Goal: Information Seeking & Learning: Learn about a topic

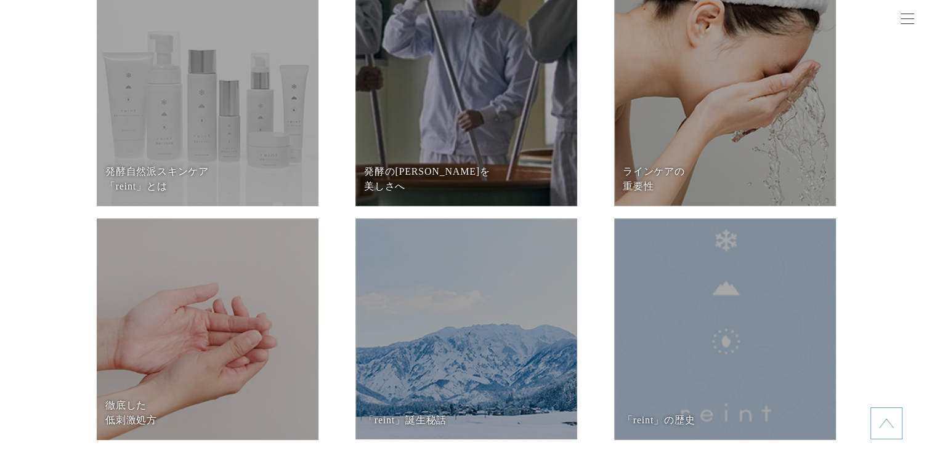
scroll to position [5165, 0]
click at [248, 115] on dd at bounding box center [208, 96] width 222 height 222
click at [647, 309] on dd at bounding box center [725, 330] width 222 height 222
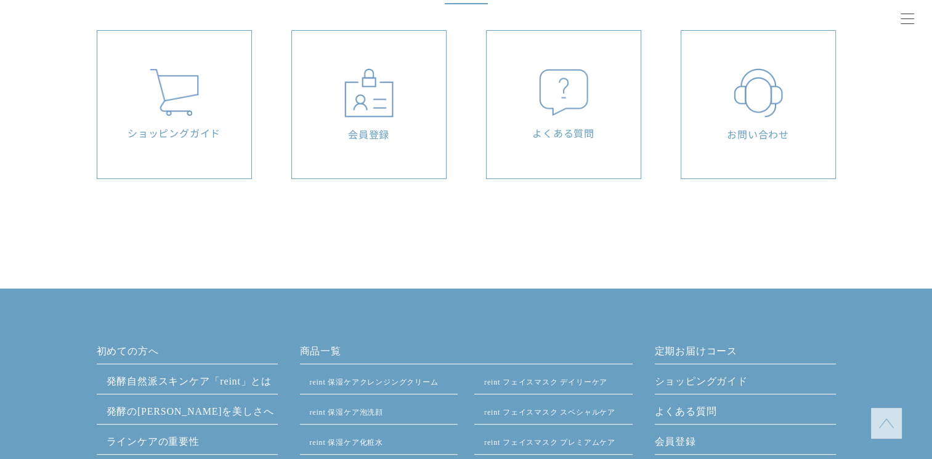
scroll to position [4875, 0]
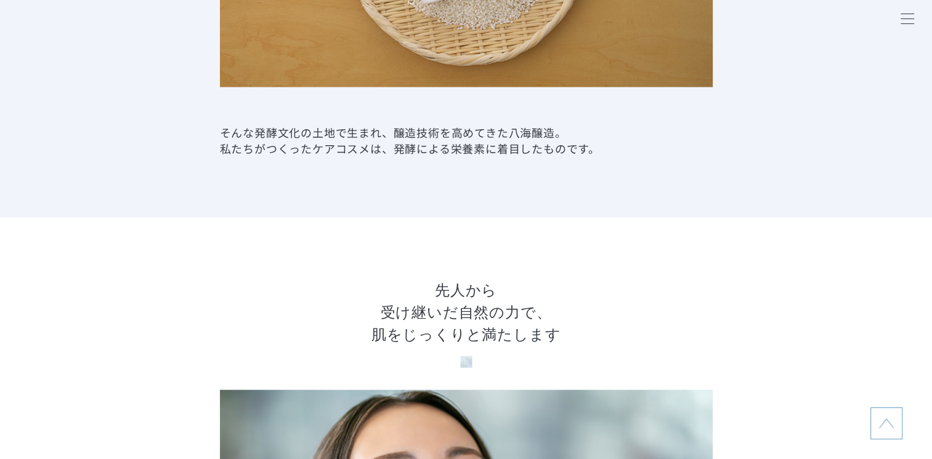
scroll to position [2404, 0]
drag, startPoint x: 394, startPoint y: 132, endPoint x: 581, endPoint y: 135, distance: 187.2
click at [581, 135] on p "そんな発酵文化の土地で生まれ、醸造技術を高めてきた八海醸造。 私たちがつくったケアコスメは、発酵による栄養素に着目したものです。" at bounding box center [466, 140] width 493 height 32
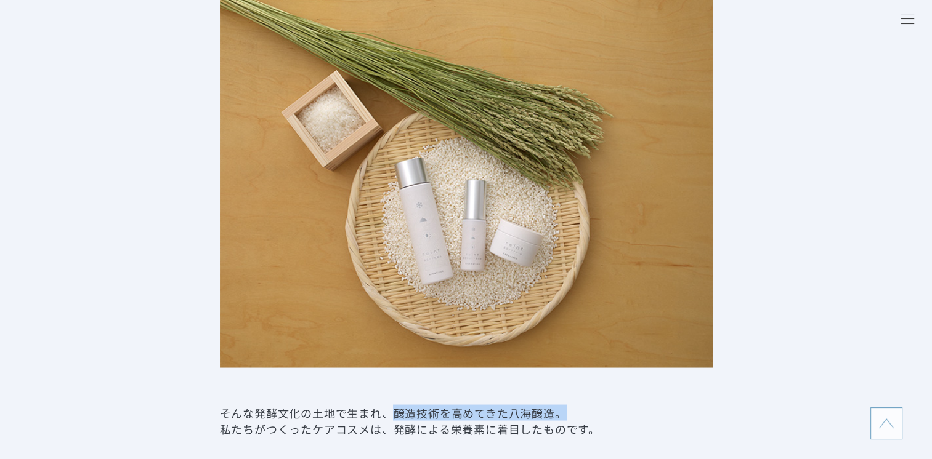
scroll to position [2335, 0]
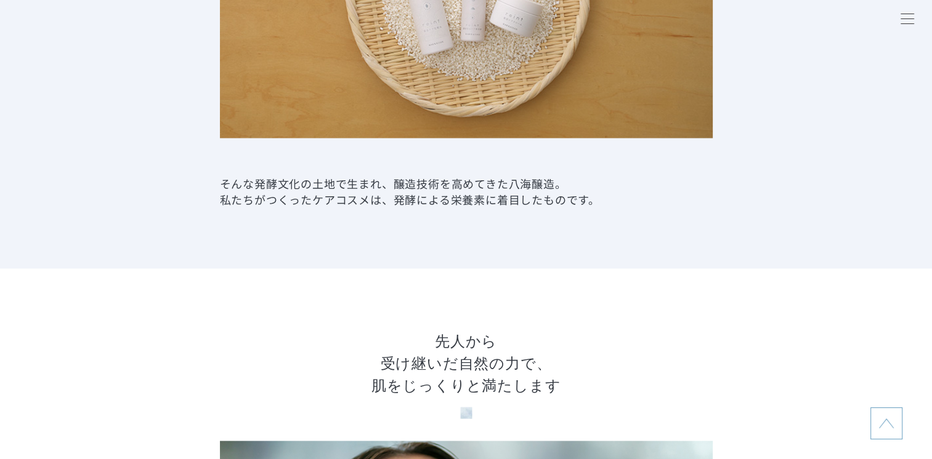
scroll to position [2354, 0]
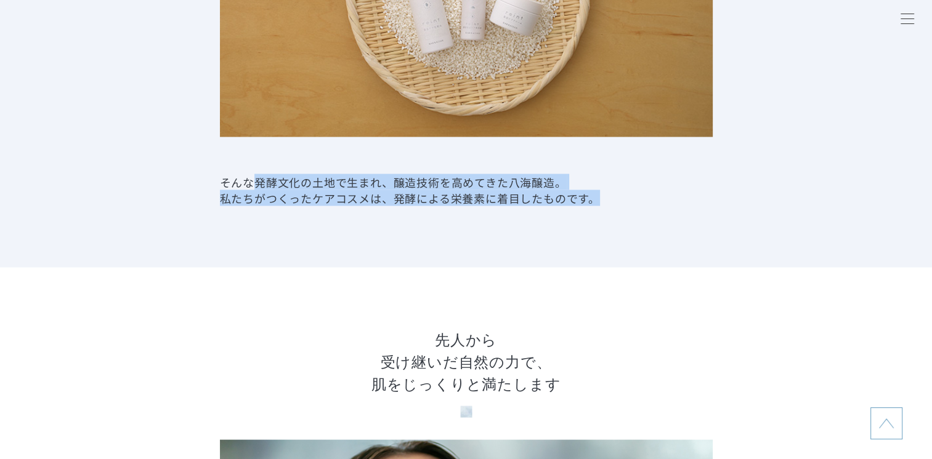
drag, startPoint x: 254, startPoint y: 180, endPoint x: 649, endPoint y: 227, distance: 398.2
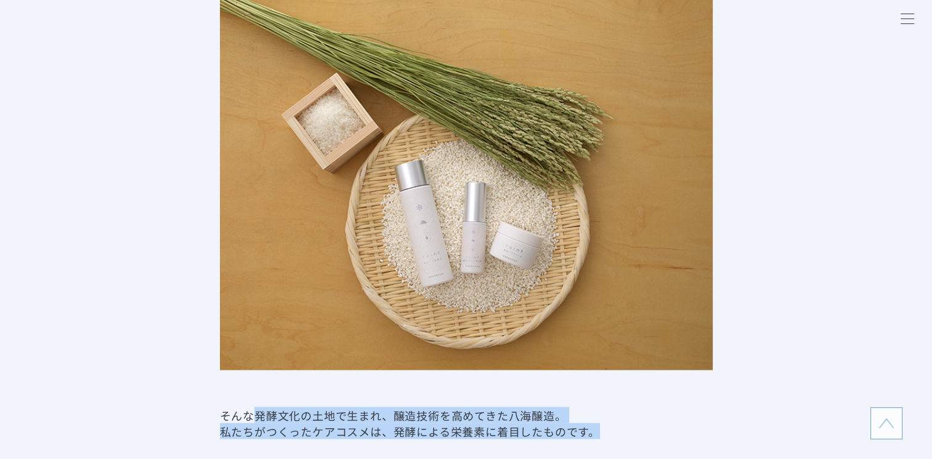
scroll to position [2120, 0]
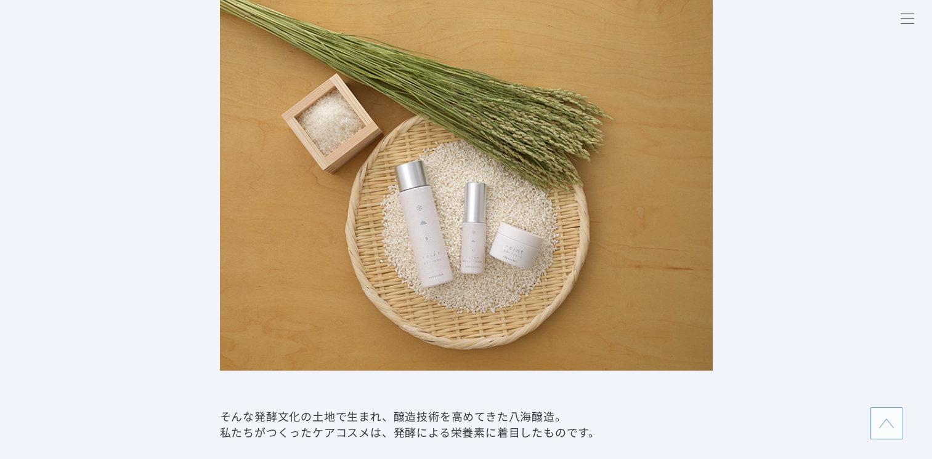
drag, startPoint x: 170, startPoint y: 4, endPoint x: 411, endPoint y: 374, distance: 441.9
click at [419, 386] on section "発酵による栄養素に着目した ケアコスメ そんな発酵文化の土地で生まれ、醸造技術を高めてきた八海醸造。 私たちがつくったケアコスメは、発酵による栄養素に着目した…" at bounding box center [466, 175] width 932 height 652
